Goal: Information Seeking & Learning: Learn about a topic

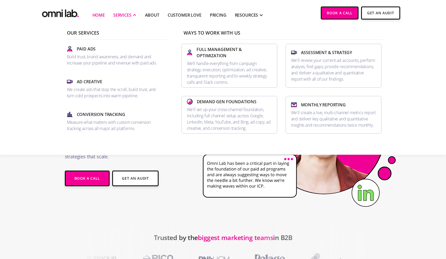
click at [123, 14] on div "SERVICES" at bounding box center [122, 15] width 18 height 6
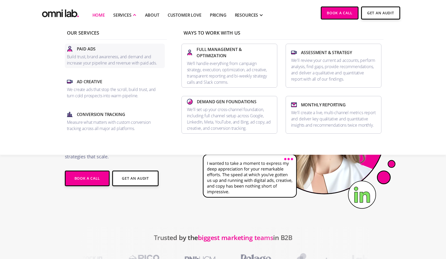
click at [113, 56] on p "Build trust, brand awareness, and demand and increase your pipeline and revenue…" at bounding box center [115, 60] width 96 height 12
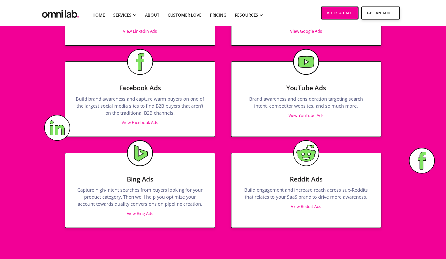
scroll to position [382, 0]
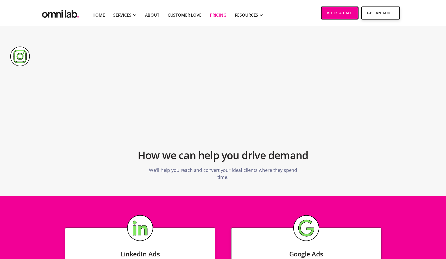
click at [215, 14] on link "Pricing" at bounding box center [218, 15] width 17 height 6
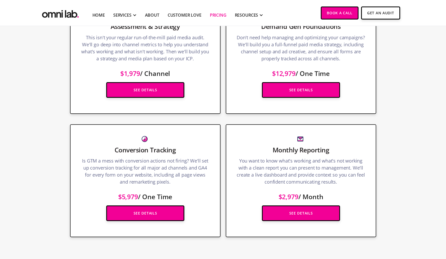
scroll to position [682, 0]
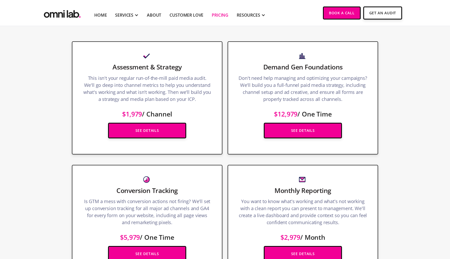
click at [316, 73] on div "Demand Gen Foundations Don't need help managing and optimizing your campaigns? …" at bounding box center [303, 97] width 150 height 113
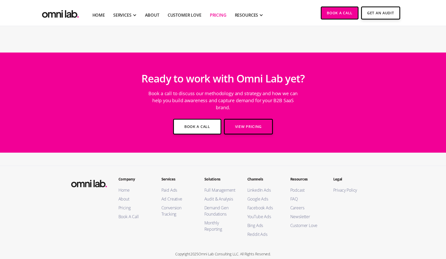
scroll to position [1514, 0]
